Goal: Task Accomplishment & Management: Manage account settings

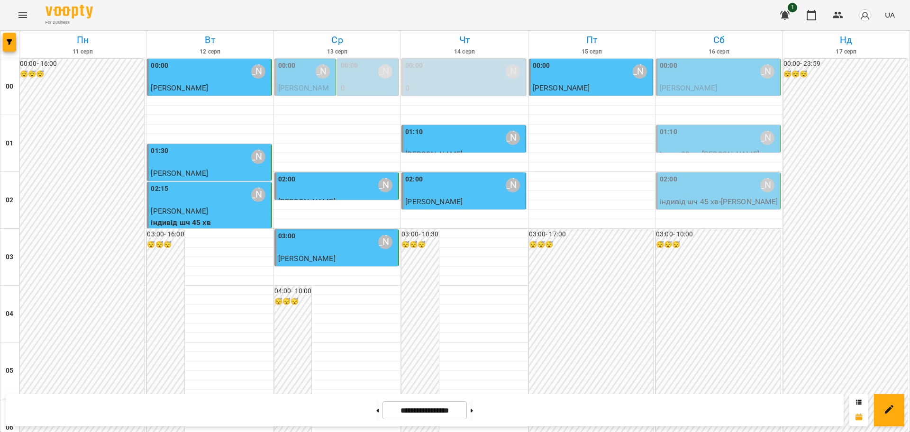
scroll to position [915, 0]
click at [25, 12] on icon "Menu" at bounding box center [22, 14] width 11 height 11
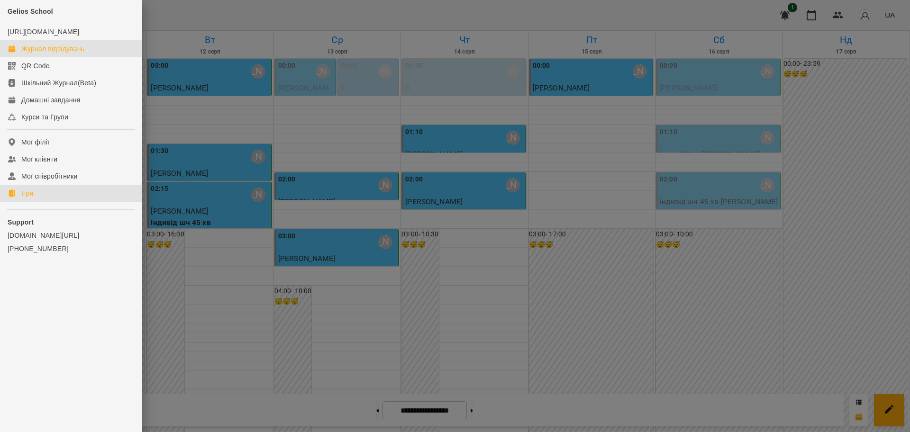
click at [29, 198] on div "Ігри" at bounding box center [27, 193] width 12 height 9
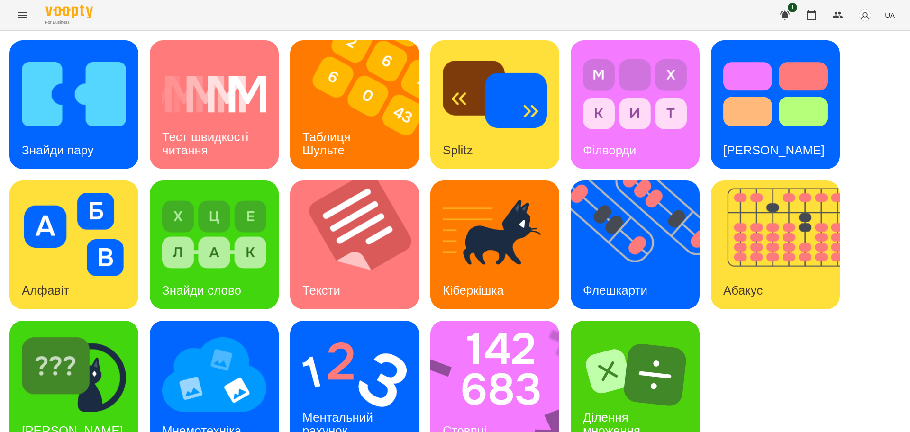
click at [579, 314] on div "Знайди пару Тест швидкості читання Таблиця [PERSON_NAME] Splitz Філворди Тест С…" at bounding box center [454, 244] width 891 height 409
click at [456, 339] on img at bounding box center [500, 385] width 141 height 129
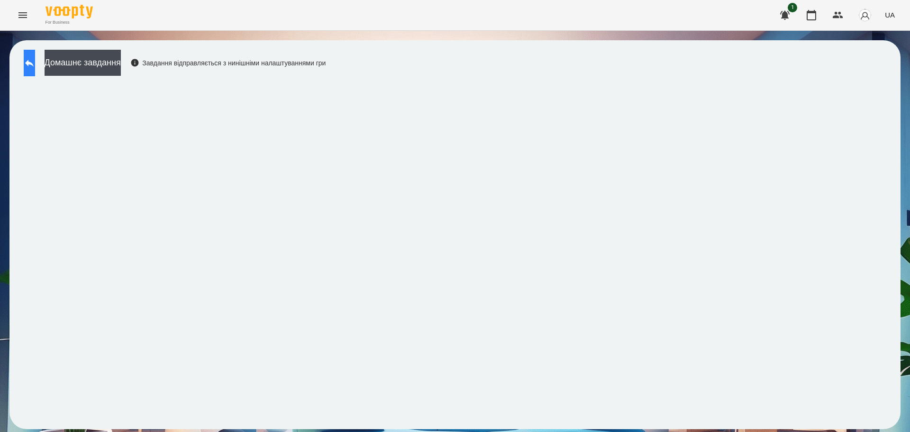
click at [35, 73] on button at bounding box center [29, 63] width 11 height 27
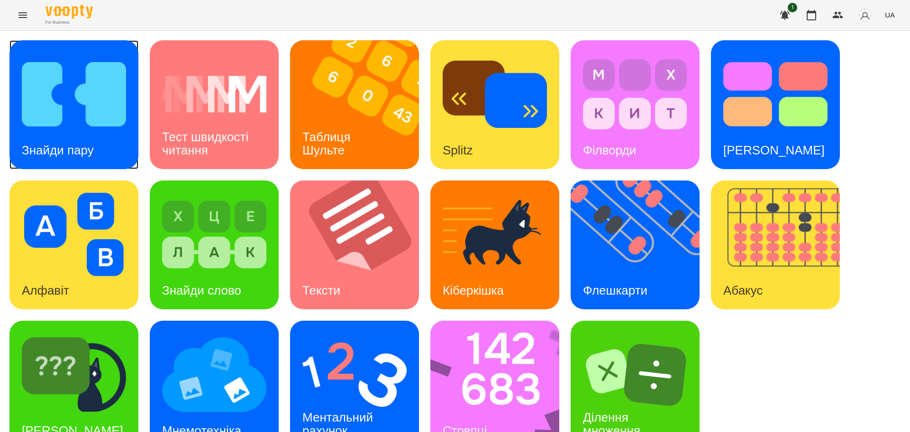
click at [90, 101] on img at bounding box center [74, 94] width 104 height 83
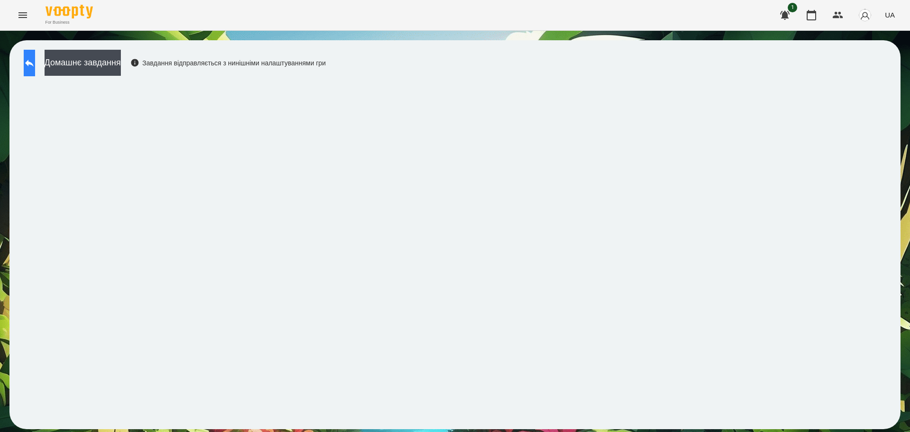
click at [35, 68] on icon at bounding box center [29, 62] width 11 height 11
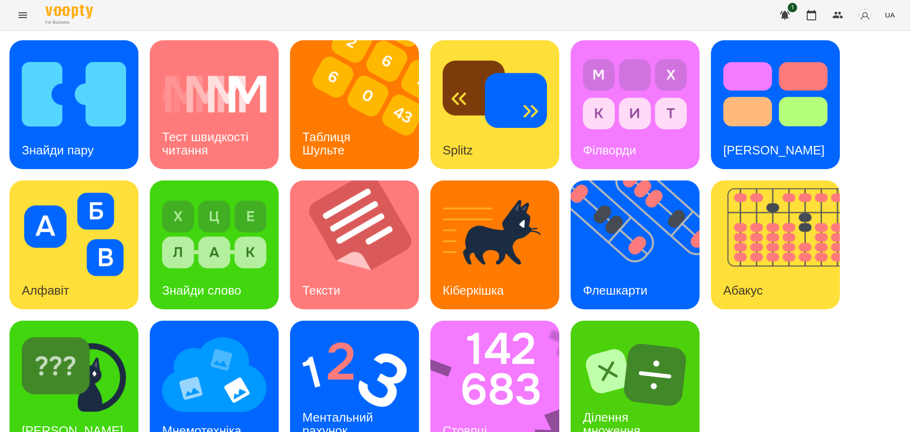
scroll to position [27, 0]
click at [358, 355] on img at bounding box center [354, 374] width 104 height 83
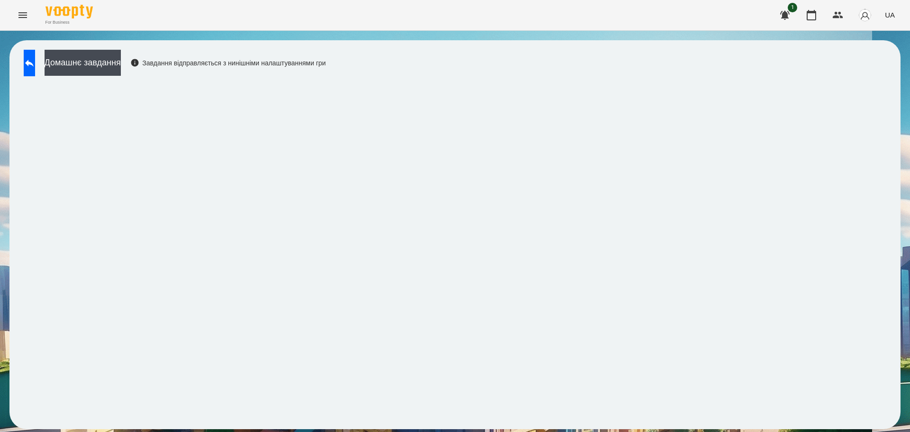
click at [871, 52] on div "Домашнє завдання Завдання відправляється з нинішніми налаштуваннями гри" at bounding box center [454, 234] width 891 height 389
click at [814, 21] on button "button" at bounding box center [811, 15] width 23 height 23
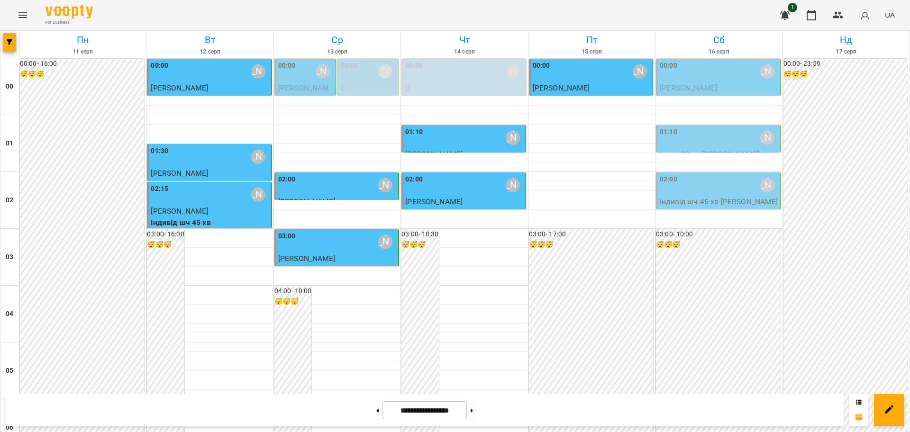
scroll to position [474, 0]
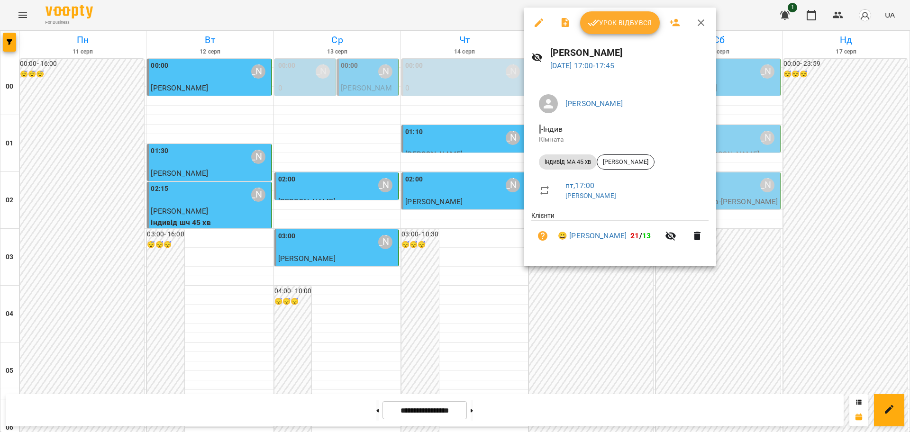
click at [626, 22] on span "Урок відбувся" at bounding box center [620, 22] width 64 height 11
